Goal: Information Seeking & Learning: Learn about a topic

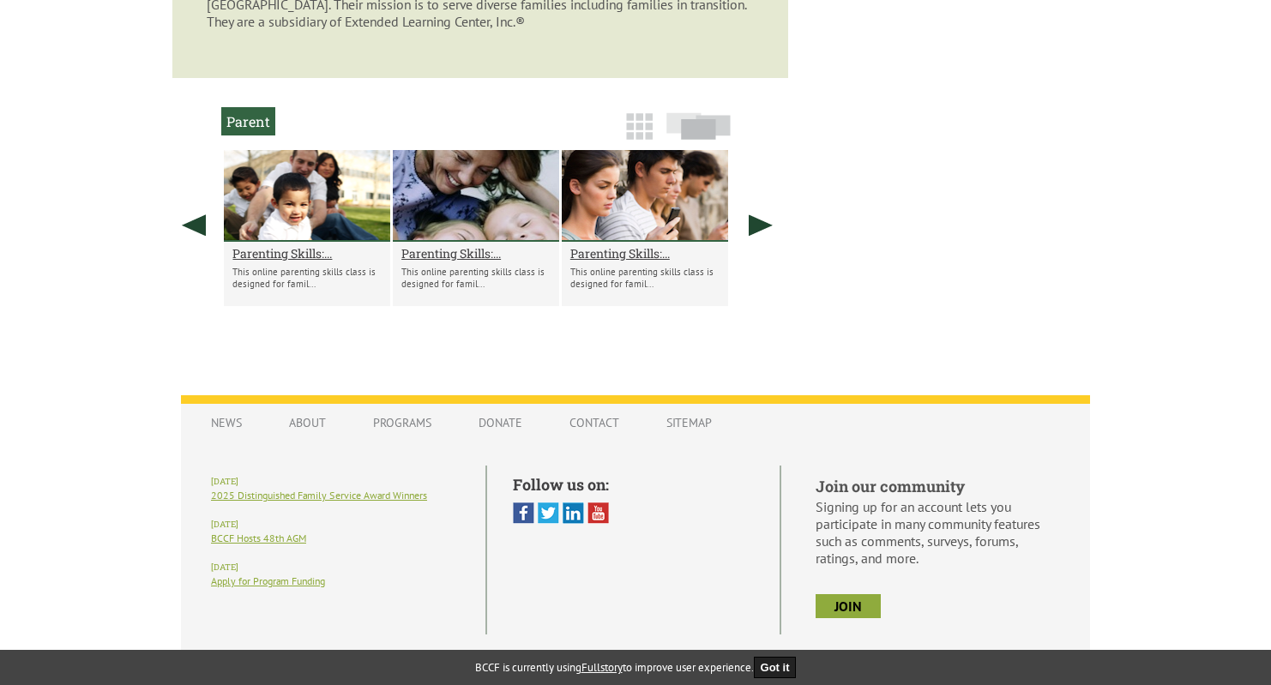
scroll to position [1442, 0]
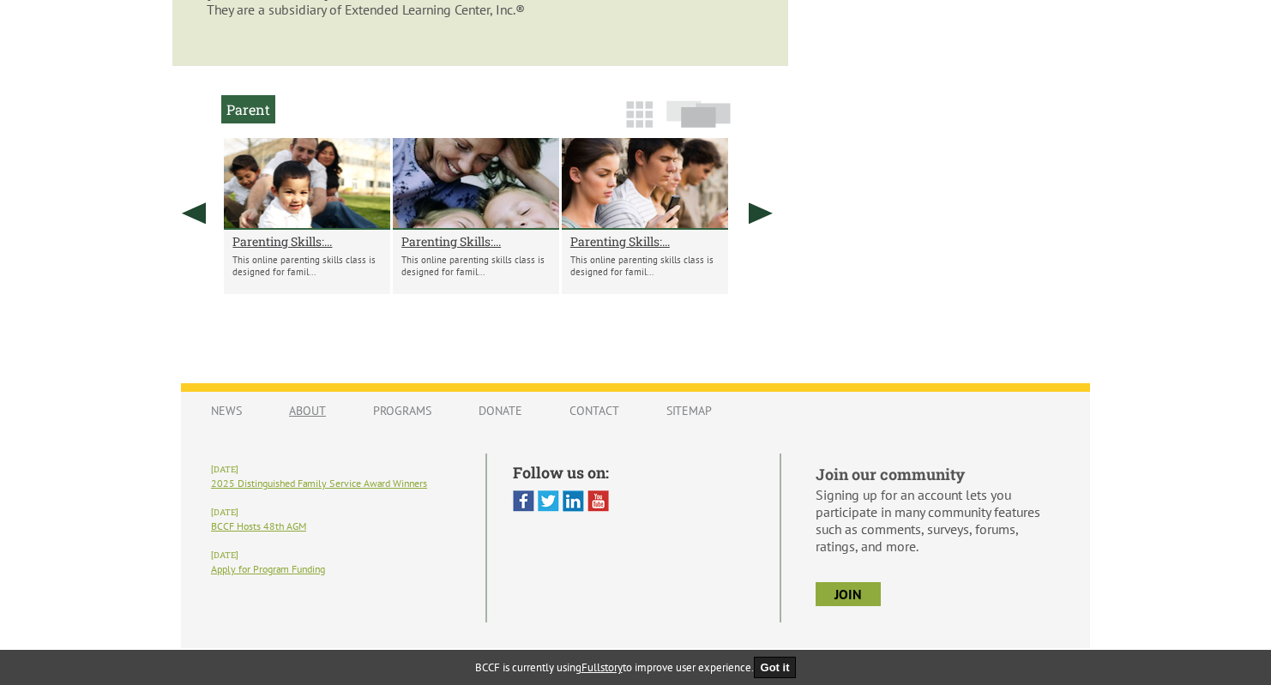
click at [304, 399] on link "About" at bounding box center [307, 410] width 71 height 33
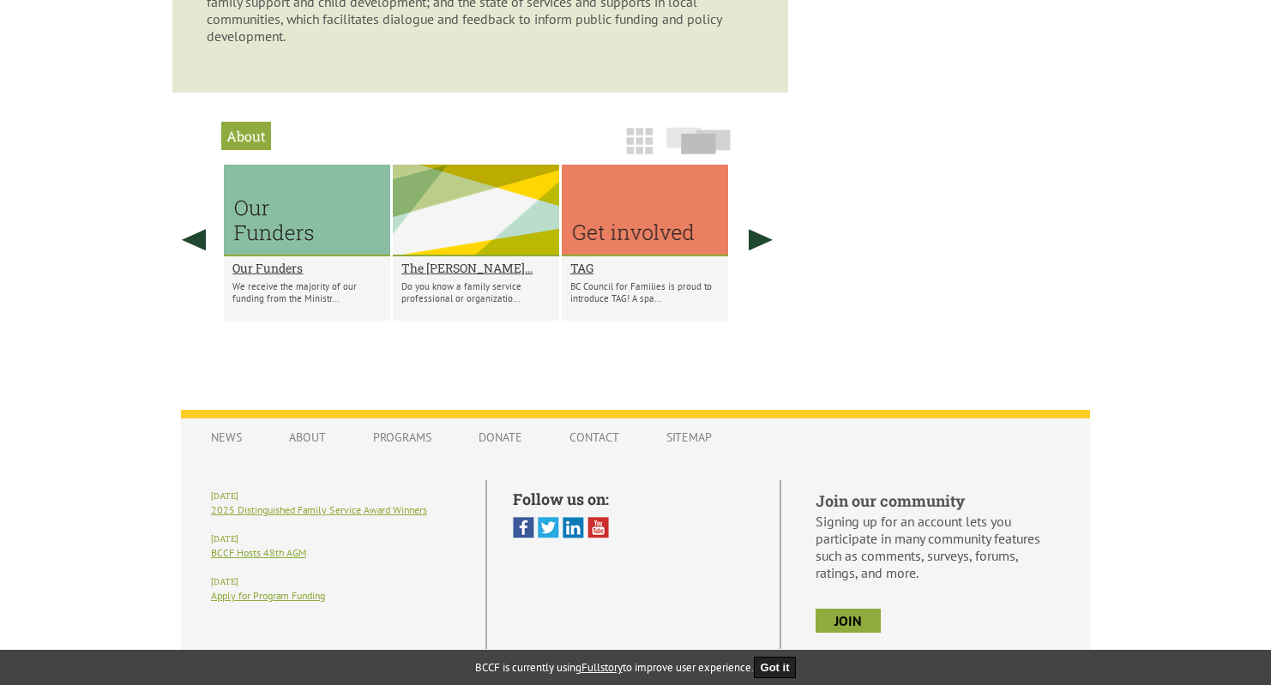
scroll to position [1379, 0]
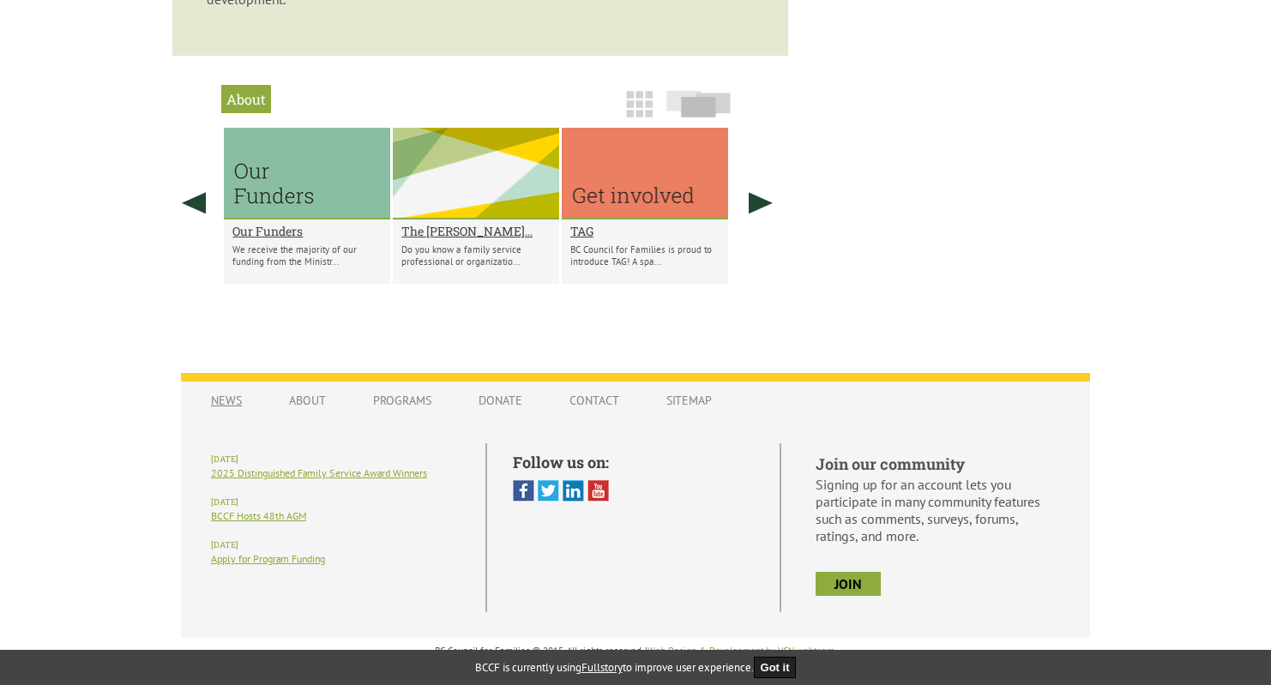
click at [231, 404] on link "News" at bounding box center [226, 400] width 65 height 33
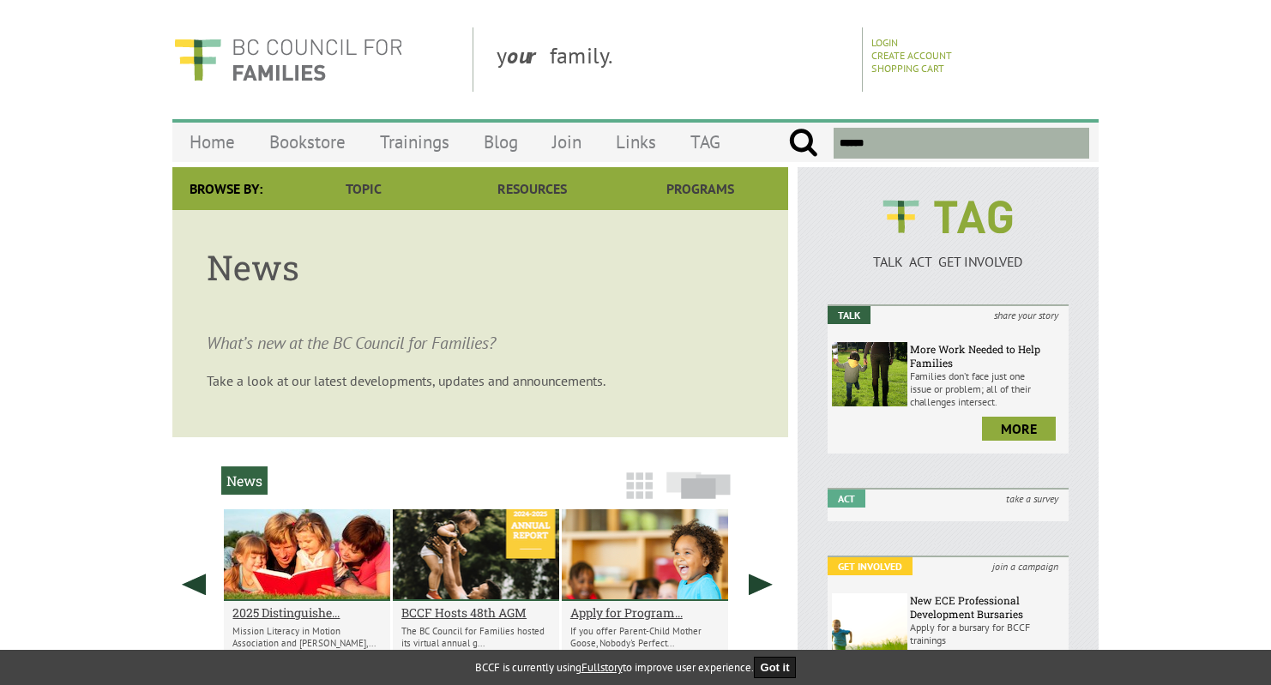
click at [917, 142] on input "text" at bounding box center [960, 143] width 255 height 31
click at [788, 128] on input "submit" at bounding box center [803, 143] width 30 height 31
type input "********"
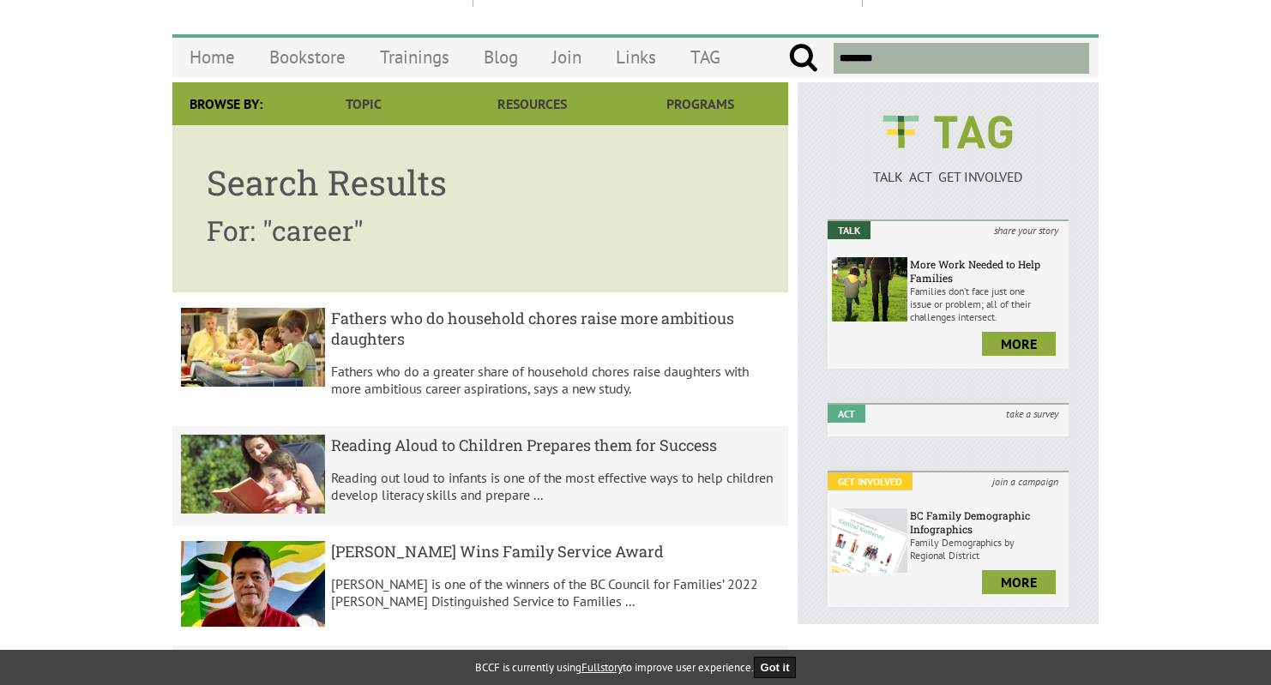
scroll to position [86, 0]
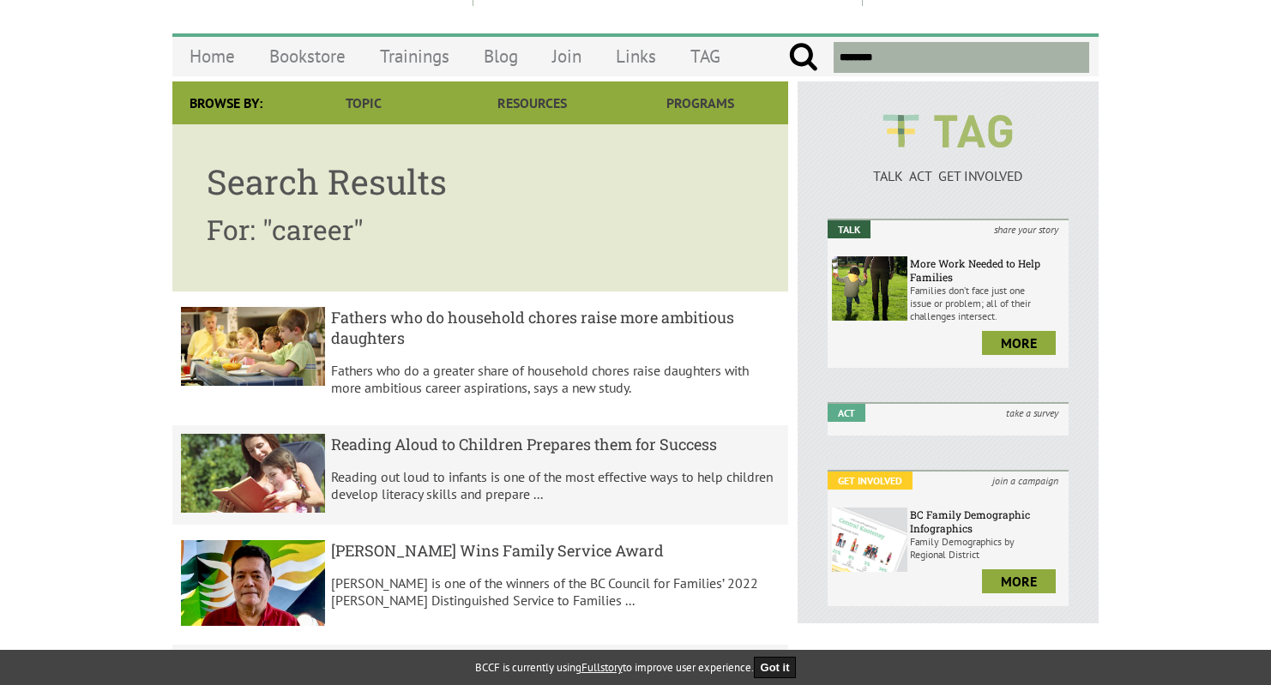
click at [924, 172] on p "TALK ACT GET INVOLVED" at bounding box center [947, 175] width 241 height 17
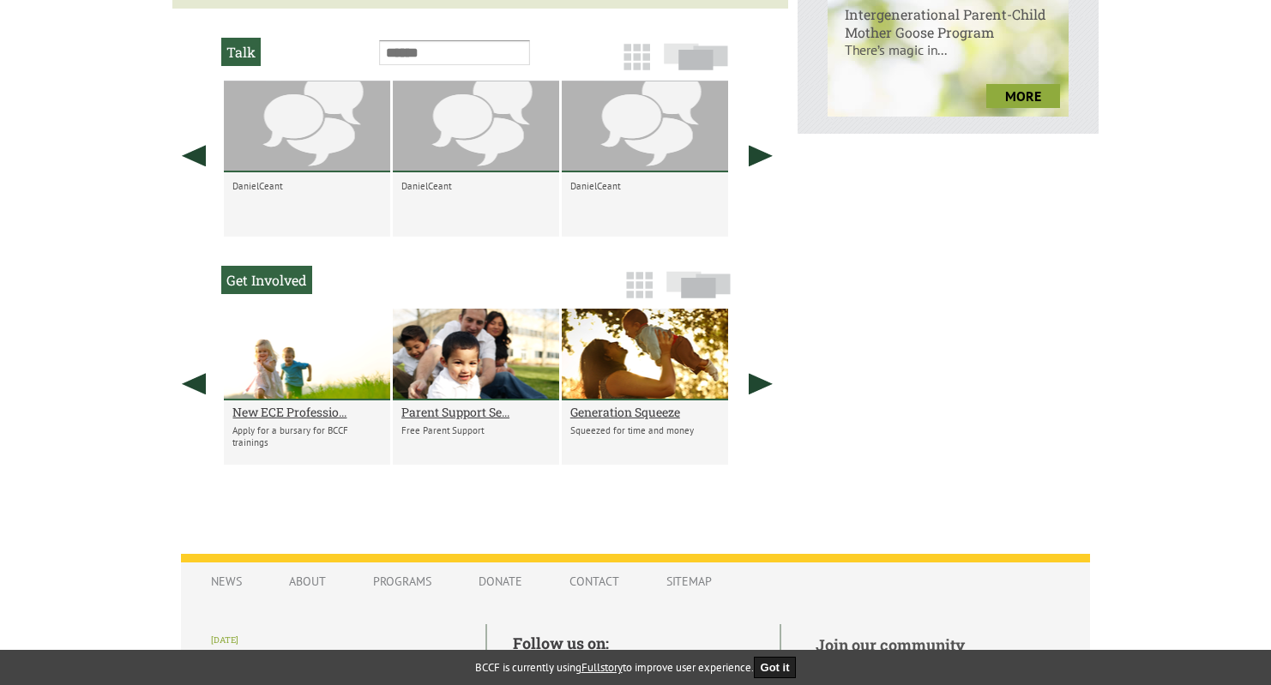
scroll to position [799, 0]
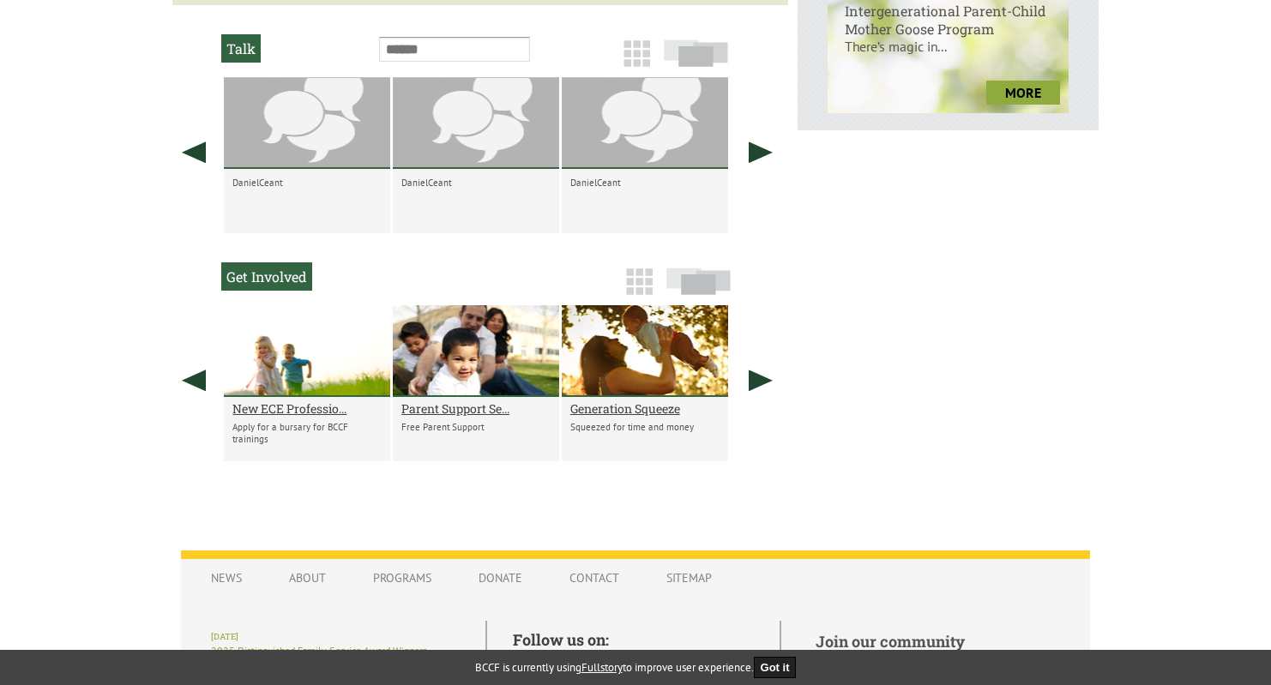
click at [249, 281] on h2 "Get Involved" at bounding box center [266, 276] width 91 height 28
click at [247, 282] on h2 "Get Involved" at bounding box center [266, 276] width 91 height 28
click at [759, 385] on link at bounding box center [760, 380] width 43 height 150
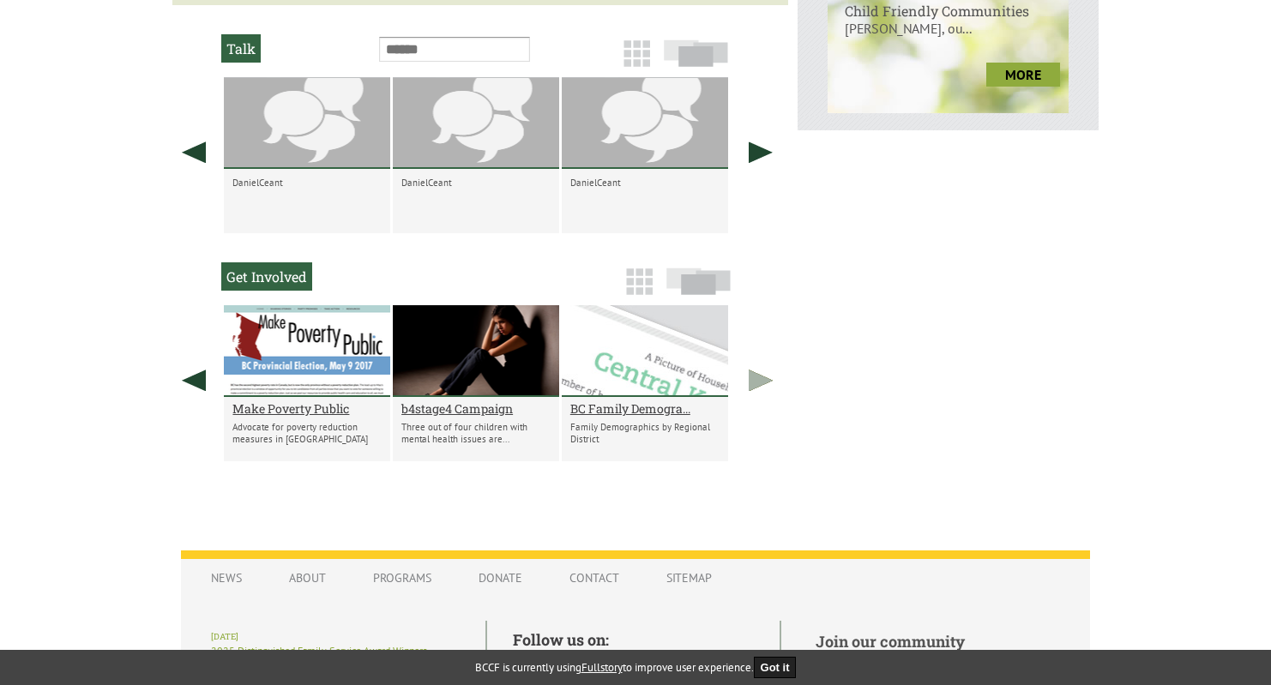
click at [759, 385] on link at bounding box center [760, 380] width 43 height 150
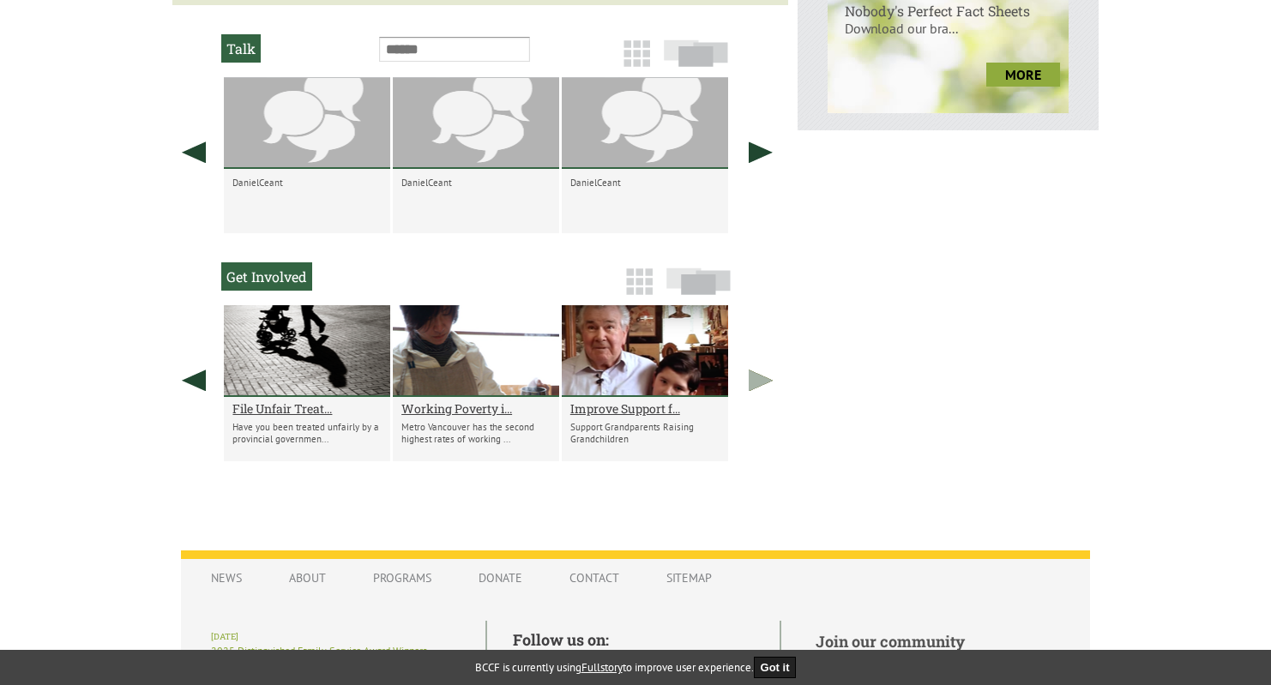
click at [759, 385] on link at bounding box center [760, 380] width 43 height 150
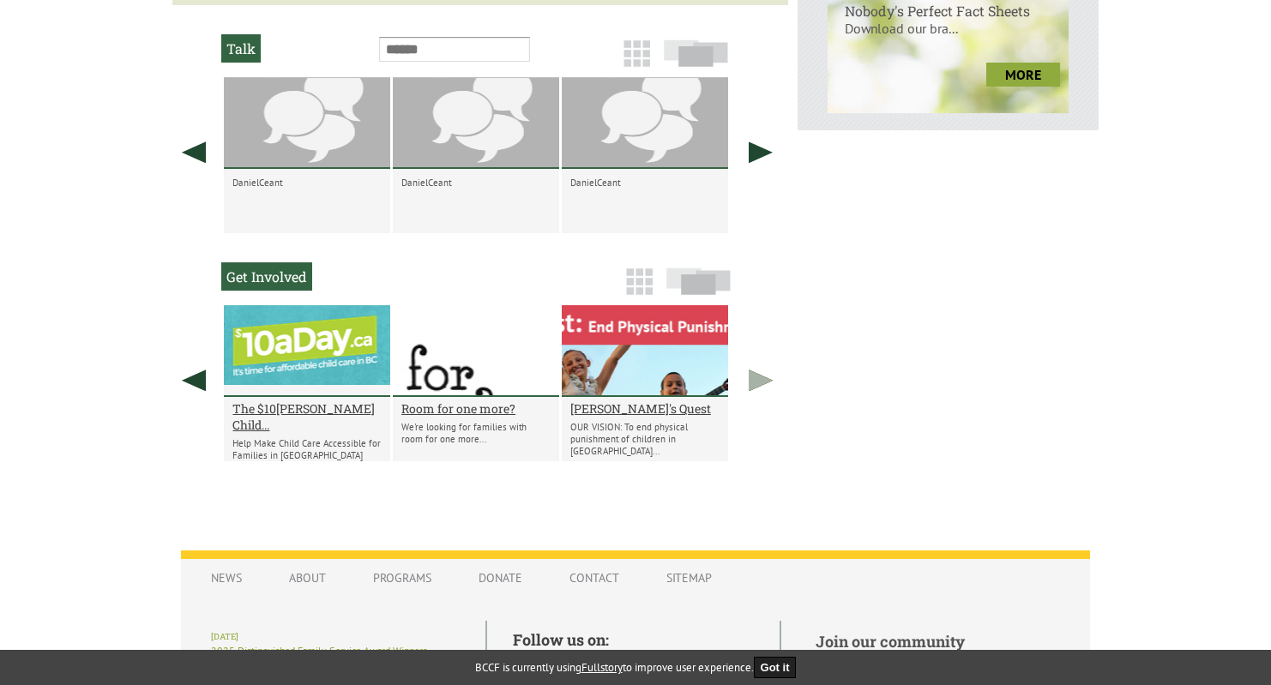
click at [759, 385] on link at bounding box center [760, 380] width 43 height 150
